Goal: Ask a question

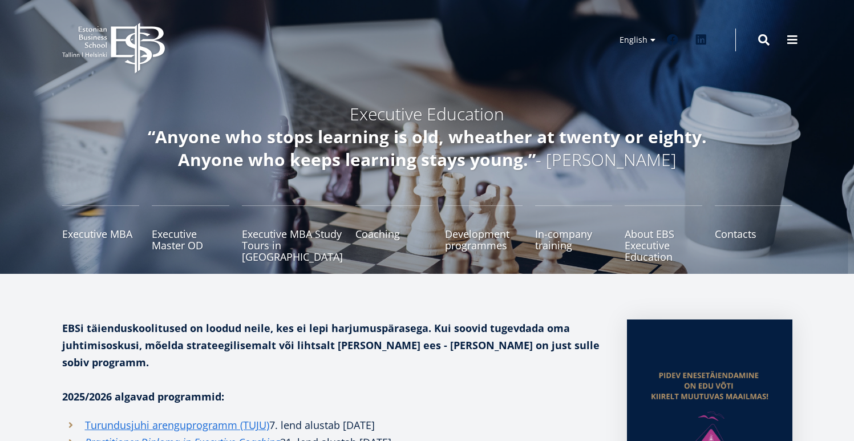
click at [139, 45] on icon at bounding box center [138, 48] width 54 height 51
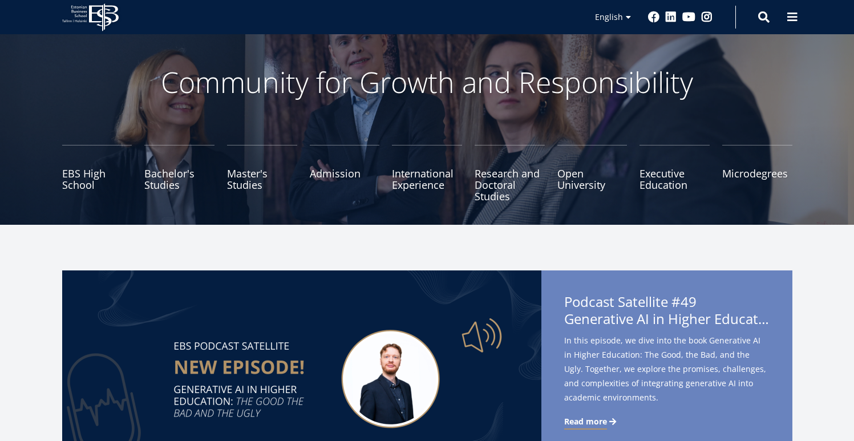
scroll to position [63, 0]
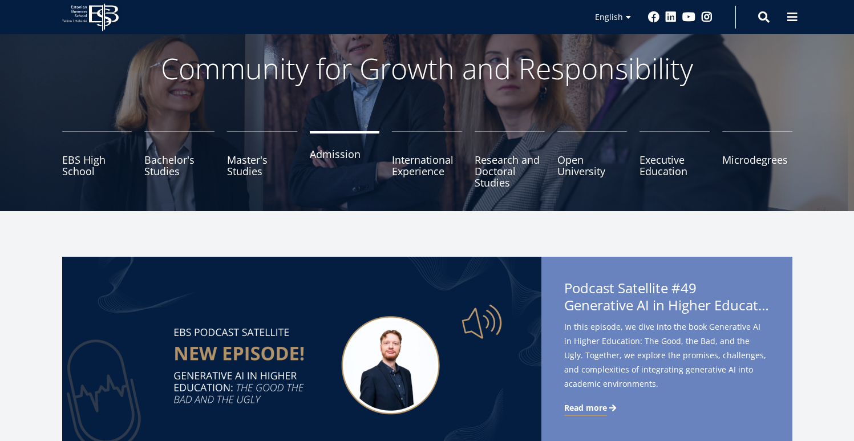
click at [333, 155] on link "Admission" at bounding box center [345, 159] width 70 height 57
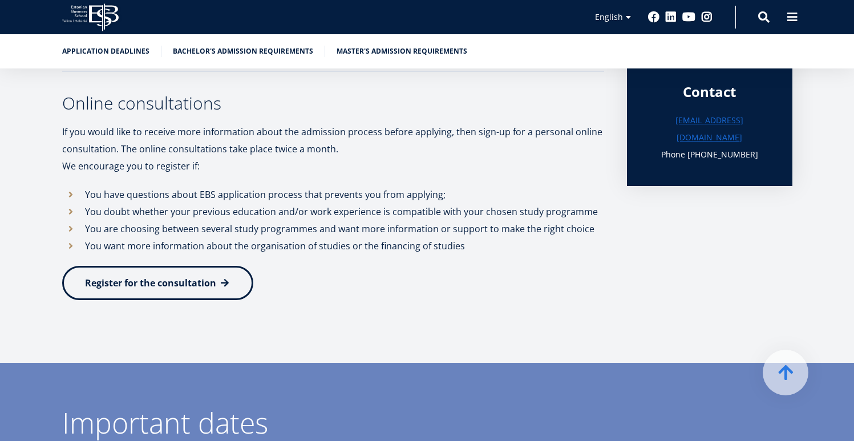
scroll to position [394, 0]
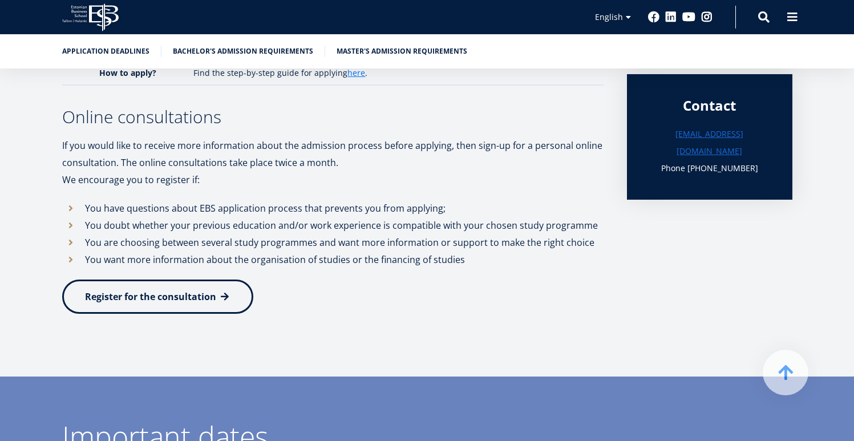
click at [267, 208] on li "You have questions about EBS application process that prevents you from applyin…" at bounding box center [333, 208] width 542 height 17
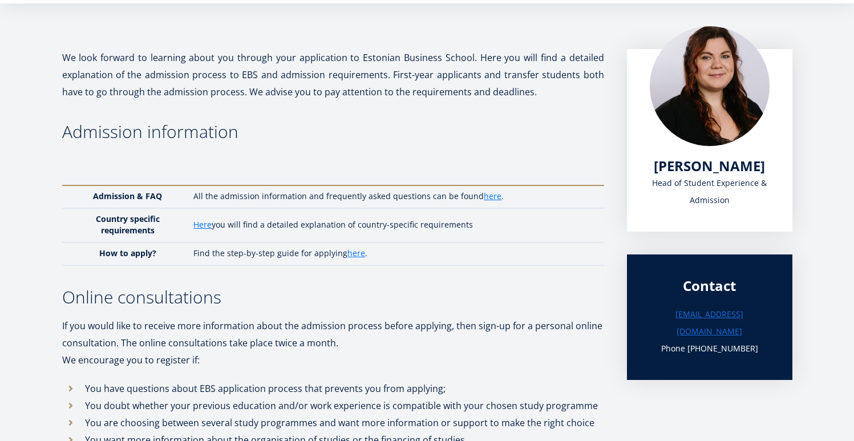
scroll to position [0, 0]
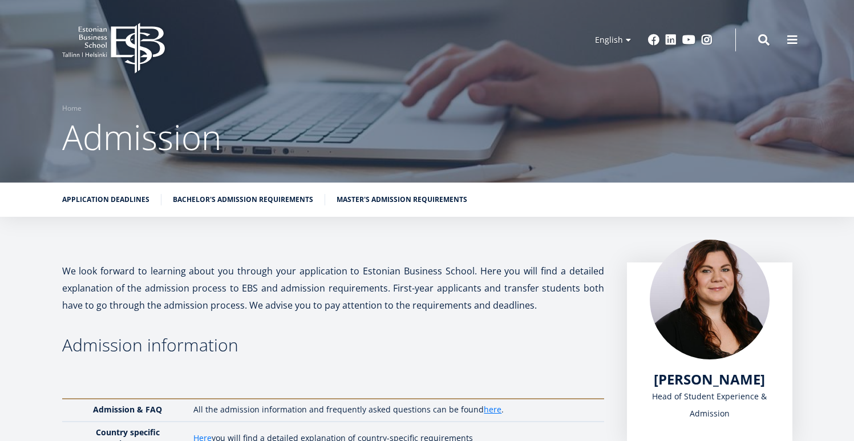
click at [121, 56] on icon at bounding box center [138, 48] width 54 height 51
